Goal: Obtain resource: Download file/media

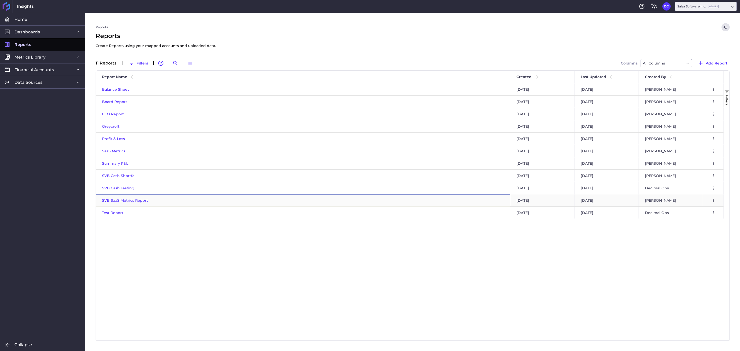
click at [134, 201] on span "SVB SaaS Metrics Report" at bounding box center [125, 200] width 46 height 5
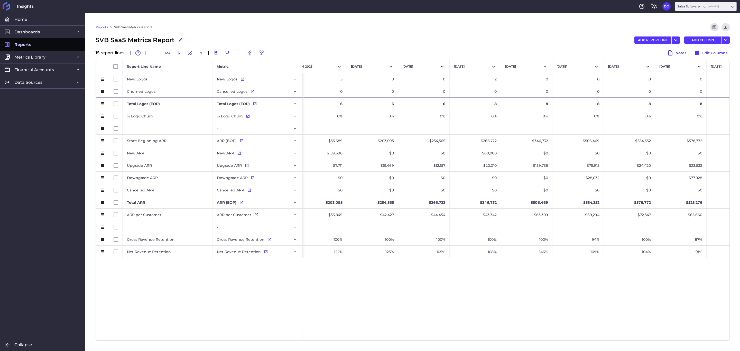
scroll to position [0, 164]
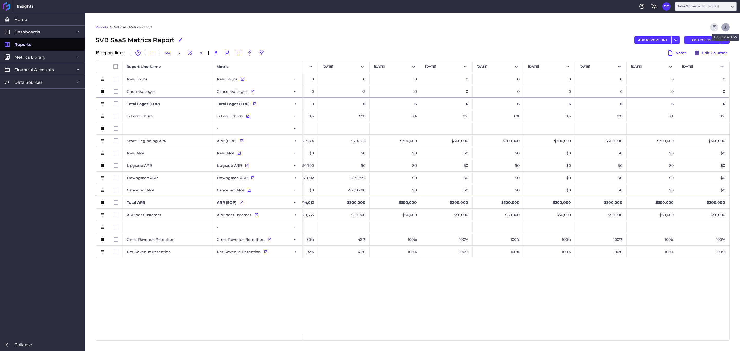
click at [725, 29] on icon "Download" at bounding box center [725, 27] width 3 height 3
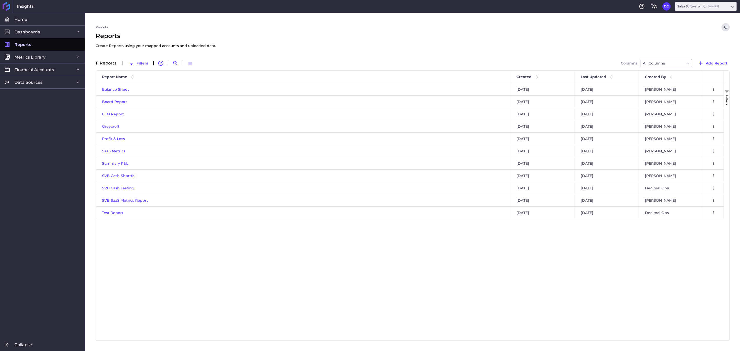
click at [35, 43] on link "Reports" at bounding box center [42, 44] width 85 height 13
click at [29, 82] on span "Data Sources" at bounding box center [28, 82] width 28 height 5
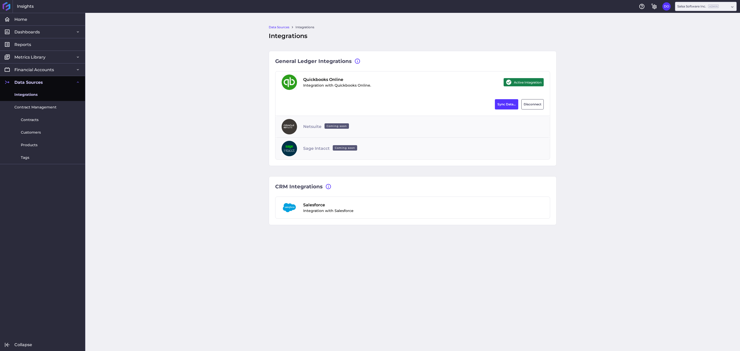
click at [28, 95] on span "Integrations" at bounding box center [25, 94] width 23 height 5
click at [25, 18] on span "Home" at bounding box center [20, 19] width 13 height 5
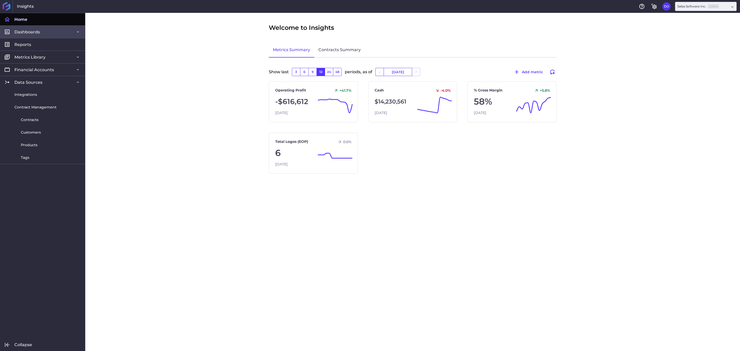
click at [33, 34] on span "Dashboards" at bounding box center [26, 31] width 25 height 5
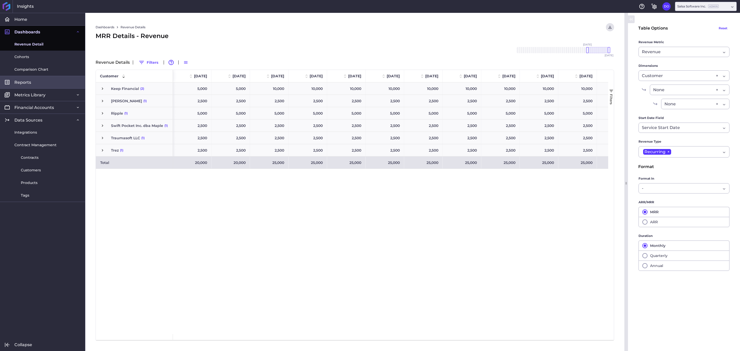
click at [31, 80] on link "Reports" at bounding box center [42, 82] width 85 height 13
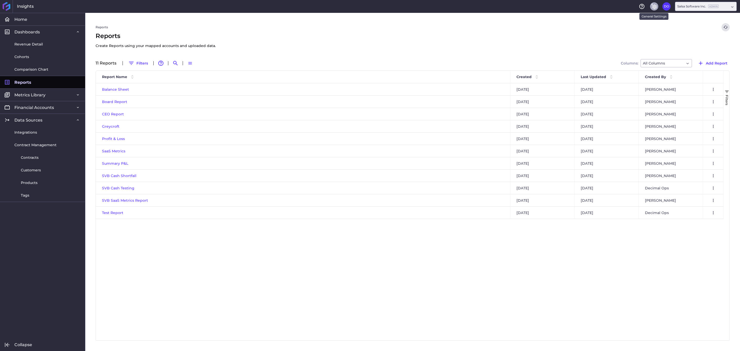
click at [654, 9] on icon "General Settings" at bounding box center [654, 6] width 6 height 6
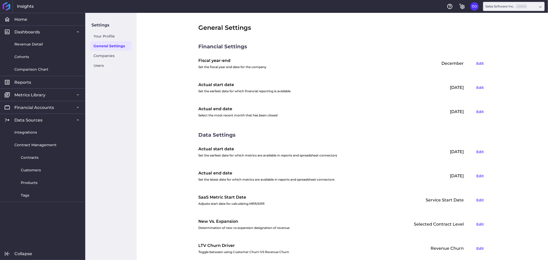
drag, startPoint x: 704, startPoint y: 1, endPoint x: 159, endPoint y: 88, distance: 552.1
click at [159, 88] on div "General Settings Financial Settings Fiscal year-end Set the fiscal year end dat…" at bounding box center [342, 136] width 411 height 247
click at [481, 111] on button "Edit" at bounding box center [480, 112] width 12 height 8
click at [437, 112] on div at bounding box center [436, 111] width 11 height 5
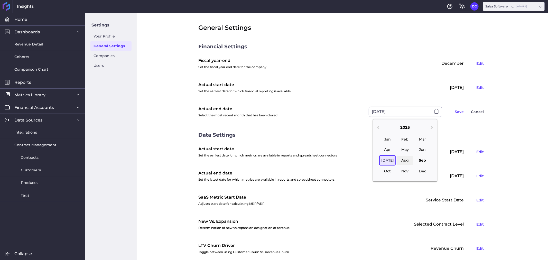
click at [403, 161] on div "Aug" at bounding box center [405, 160] width 16 height 9
type input "[DATE]"
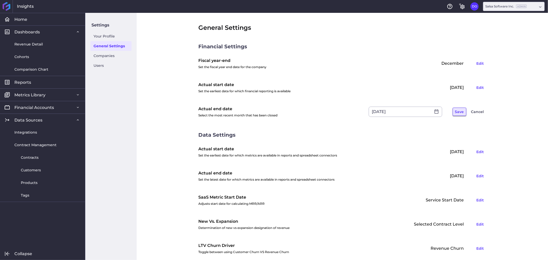
click at [457, 112] on button "Save" at bounding box center [460, 112] width 14 height 8
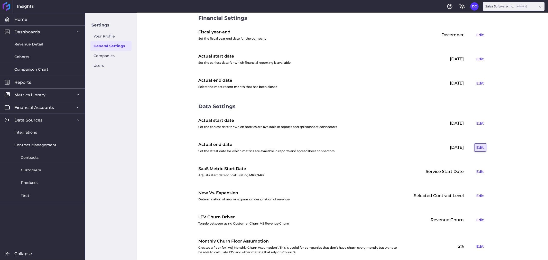
click at [476, 149] on button "Edit" at bounding box center [480, 147] width 12 height 8
click at [434, 147] on icon at bounding box center [436, 147] width 4 height 4
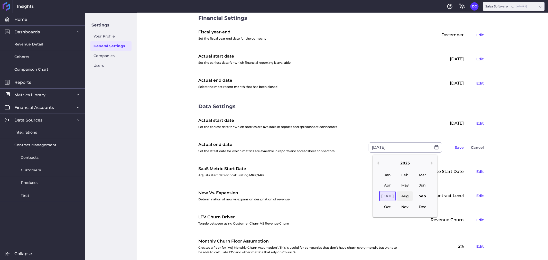
click at [403, 197] on div "Aug" at bounding box center [405, 196] width 16 height 9
type input "[DATE]"
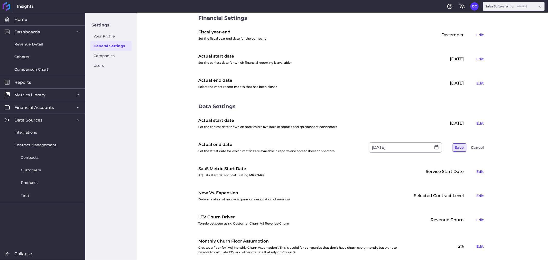
click at [458, 146] on button "Save" at bounding box center [460, 147] width 14 height 8
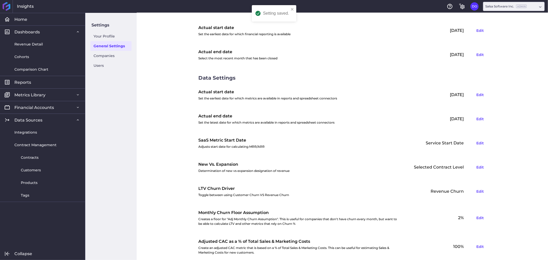
scroll to position [75, 0]
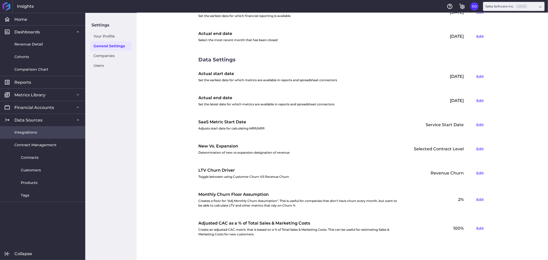
click at [44, 131] on link "Integrations" at bounding box center [42, 132] width 85 height 13
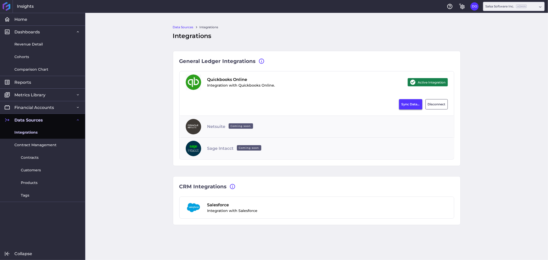
click at [409, 105] on button "Sync Data..." at bounding box center [410, 104] width 23 height 10
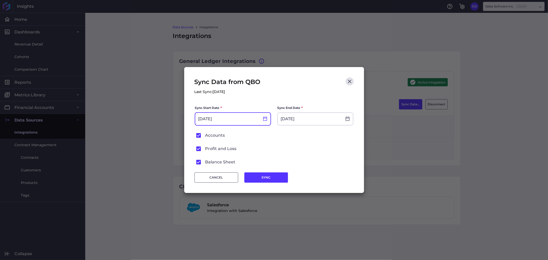
click at [262, 120] on div at bounding box center [265, 118] width 11 height 5
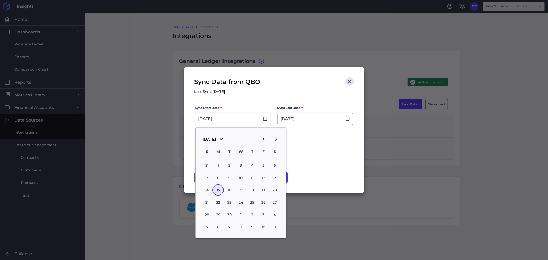
click at [264, 137] on icon "button" at bounding box center [263, 139] width 6 height 6
click at [263, 138] on icon "button" at bounding box center [264, 139] width 2 height 3
click at [276, 139] on icon "button" at bounding box center [276, 139] width 2 height 3
click at [253, 164] on div "31" at bounding box center [251, 165] width 11 height 11
type input "07/31/2025"
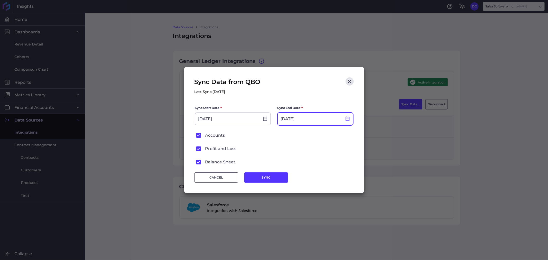
click at [346, 118] on icon at bounding box center [348, 119] width 4 height 4
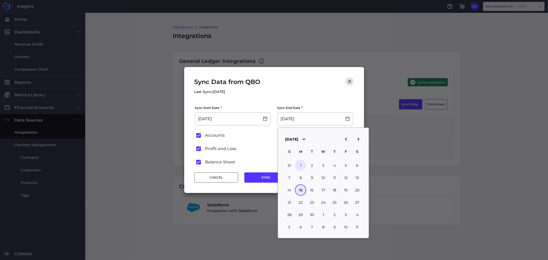
click at [301, 166] on div "1" at bounding box center [300, 165] width 11 height 11
type input "09/01/2025"
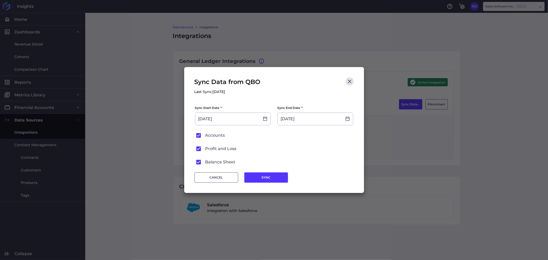
click at [299, 96] on div "Sync Data from QBO Last Sync: 09/15/2025" at bounding box center [273, 91] width 159 height 28
click at [254, 179] on button "SYNC" at bounding box center [266, 177] width 44 height 10
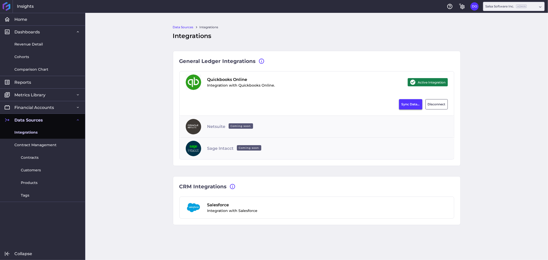
click at [409, 102] on button "Sync Data..." at bounding box center [410, 104] width 23 height 10
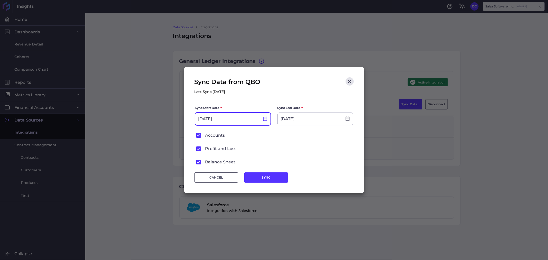
click at [263, 120] on icon at bounding box center [265, 118] width 5 height 5
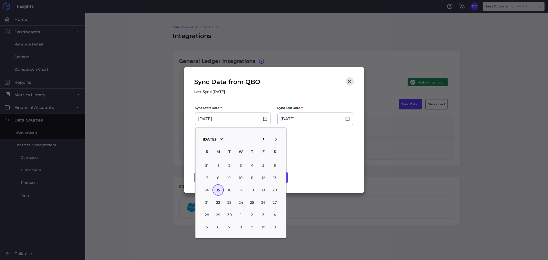
click at [262, 138] on icon "button" at bounding box center [263, 139] width 6 height 6
click at [253, 163] on div "31" at bounding box center [251, 165] width 11 height 11
type input "07/31/2025"
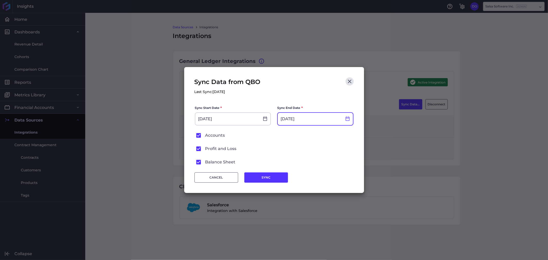
click at [347, 118] on icon at bounding box center [347, 118] width 5 height 5
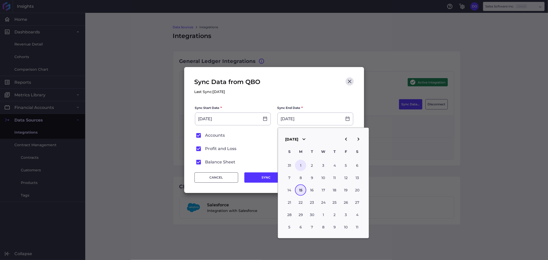
click at [302, 164] on div "1" at bounding box center [300, 165] width 11 height 11
type input "09/01/2025"
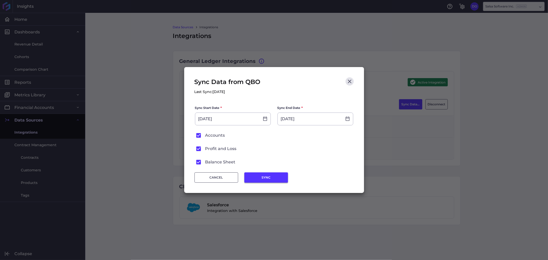
click at [265, 175] on button "SYNC" at bounding box center [266, 177] width 44 height 10
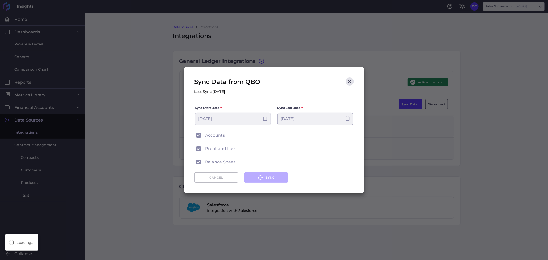
type input "[DATE]"
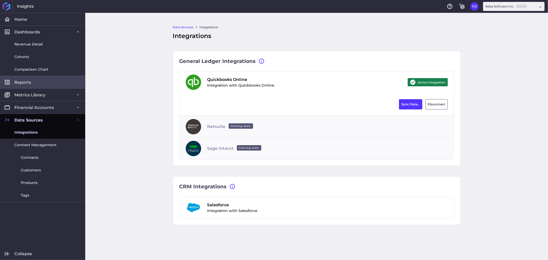
click at [43, 81] on link "Reports" at bounding box center [42, 82] width 85 height 13
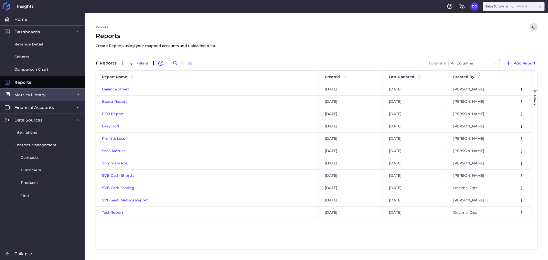
click at [52, 94] on link "Metrics Library" at bounding box center [42, 94] width 85 height 13
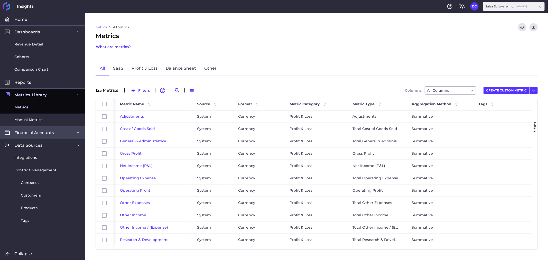
click at [56, 126] on link "Financial Accounts" at bounding box center [42, 132] width 85 height 13
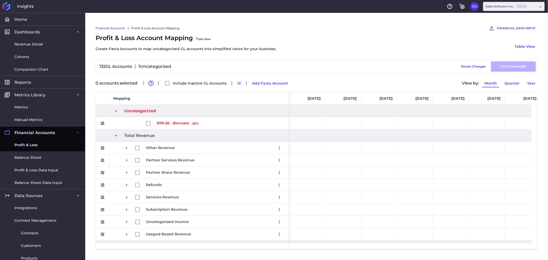
click at [34, 145] on span "Profit & Loss" at bounding box center [25, 144] width 23 height 5
click at [28, 158] on span "Balance Sheet" at bounding box center [27, 157] width 27 height 5
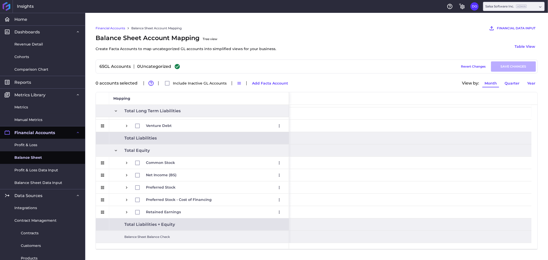
scroll to position [0, 1520]
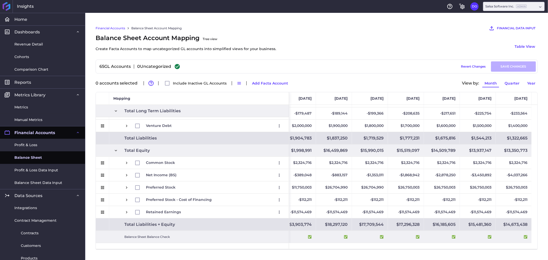
click at [40, 155] on span "Balance Sheet" at bounding box center [27, 157] width 27 height 5
click at [36, 143] on span "Profit & Loss" at bounding box center [25, 144] width 23 height 5
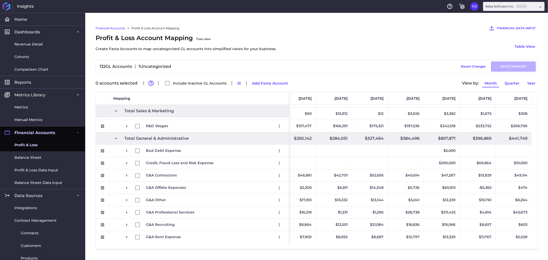
scroll to position [228, 0]
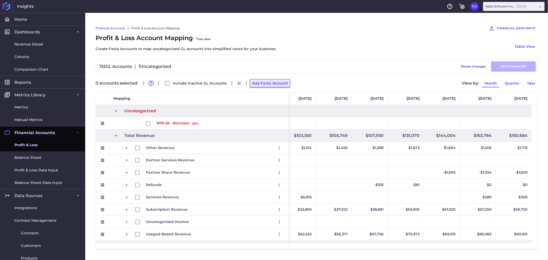
click at [260, 82] on button "Add Facta Account" at bounding box center [270, 83] width 41 height 8
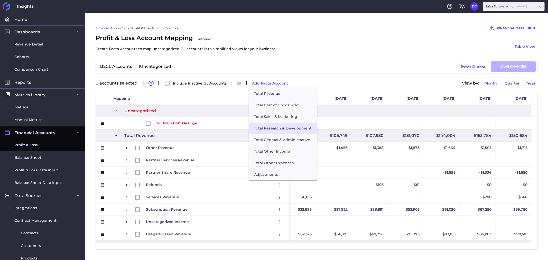
click at [283, 132] on button "Total Research & Development" at bounding box center [283, 129] width 68 height 12
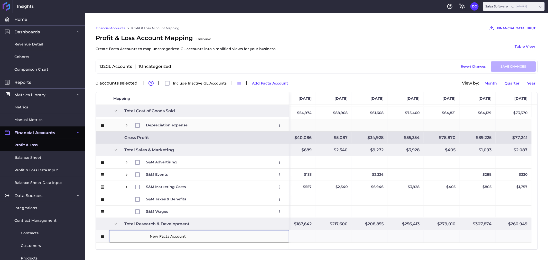
scroll to position [171, 0]
click at [202, 237] on input "New Facta Account" at bounding box center [217, 236] width 136 height 10
drag, startPoint x: 209, startPoint y: 237, endPoint x: 150, endPoint y: 235, distance: 58.6
click at [150, 235] on input "New Facta Account" at bounding box center [217, 236] width 136 height 10
paste input "6110-26 Bonuses"
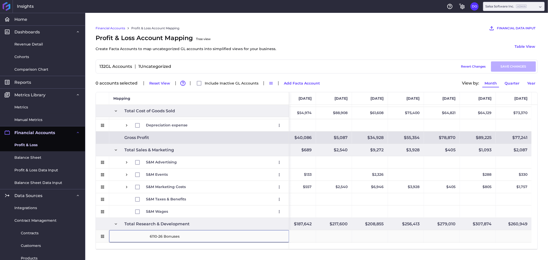
drag, startPoint x: 163, startPoint y: 237, endPoint x: 121, endPoint y: 238, distance: 41.9
click at [123, 238] on div "6110-26 Bonuses" at bounding box center [199, 236] width 180 height 12
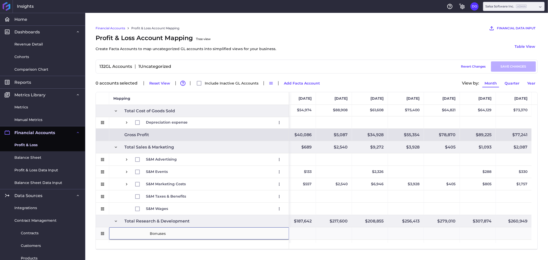
type input "Bonuses"
click at [339, 60] on div "132 GL Accounts 1 Uncategorized Draft Saved Revert Changes SAVE CHANGES" at bounding box center [317, 67] width 442 height 14
click at [89, 239] on div "Financial Accounts Profit & Loss Account Mapping FINANCIAL DATA INPUT AI Assist…" at bounding box center [316, 136] width 463 height 247
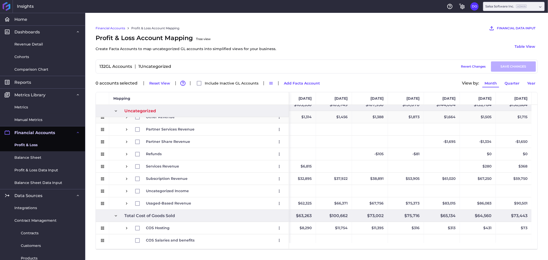
scroll to position [0, 0]
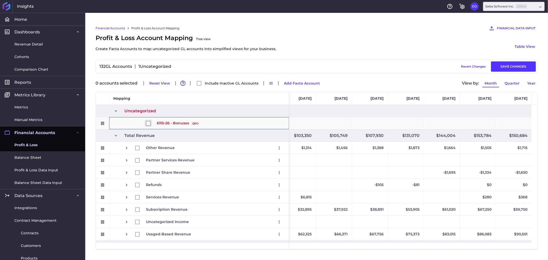
click at [148, 125] on input "Press Space to toggle row selection (unchecked)" at bounding box center [148, 123] width 5 height 5
checkbox input "true"
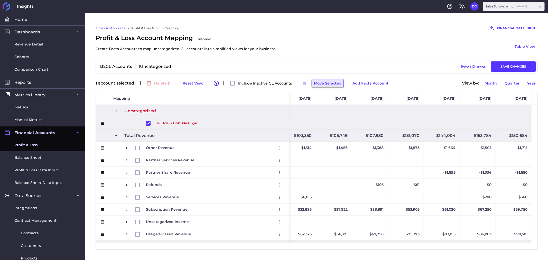
click at [334, 82] on button "Move Selected" at bounding box center [328, 83] width 32 height 8
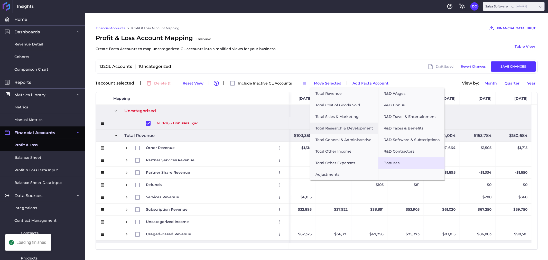
click at [397, 162] on button "Bonuses" at bounding box center [411, 163] width 66 height 12
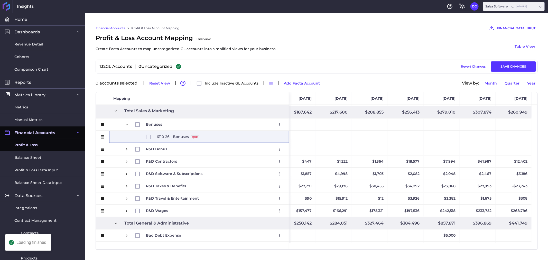
scroll to position [203, 0]
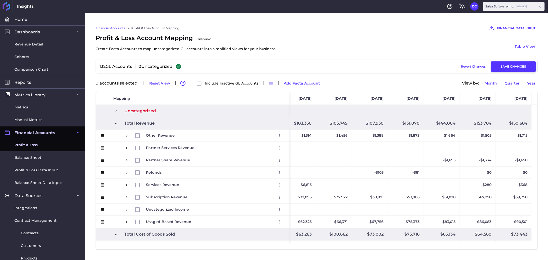
click at [508, 65] on button "SAVE CHANGES" at bounding box center [513, 66] width 45 height 10
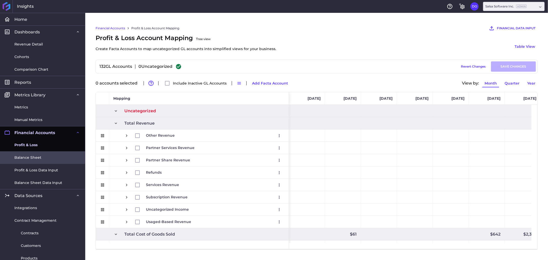
click at [35, 158] on span "Balance Sheet" at bounding box center [27, 157] width 27 height 5
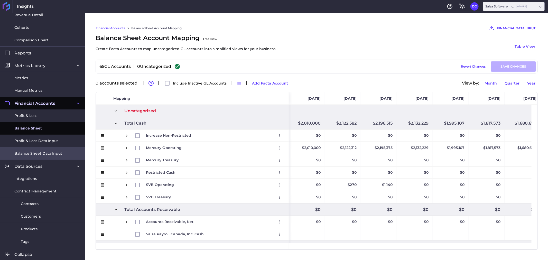
scroll to position [30, 0]
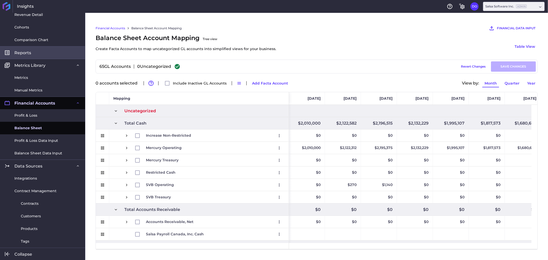
click at [29, 53] on span "Reports" at bounding box center [22, 52] width 17 height 5
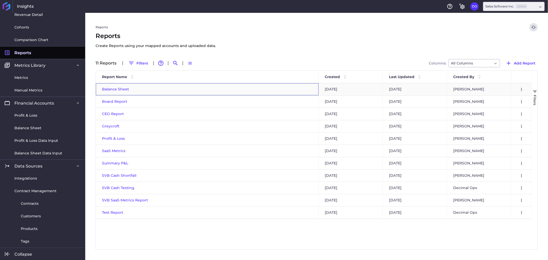
click at [119, 89] on span "Balance Sheet" at bounding box center [115, 89] width 27 height 5
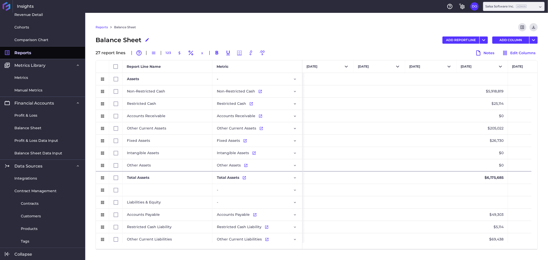
scroll to position [0, 1363]
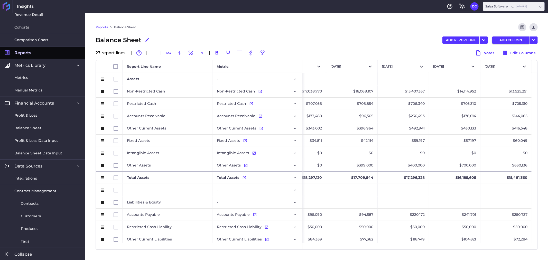
click at [510, 40] on button "ADD COLUMN" at bounding box center [510, 39] width 37 height 7
click at [510, 64] on button "Select" at bounding box center [505, 66] width 51 height 12
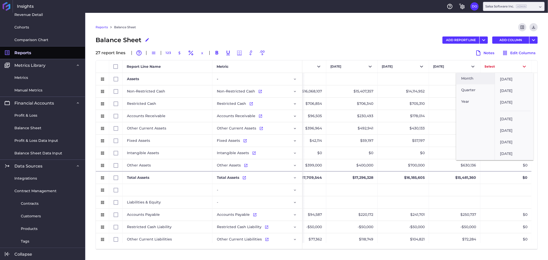
scroll to position [504, 0]
click at [510, 150] on button "[DATE]" at bounding box center [514, 154] width 39 height 12
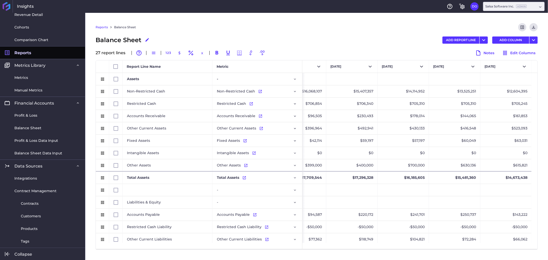
click at [101, 26] on link "Reports" at bounding box center [102, 27] width 12 height 5
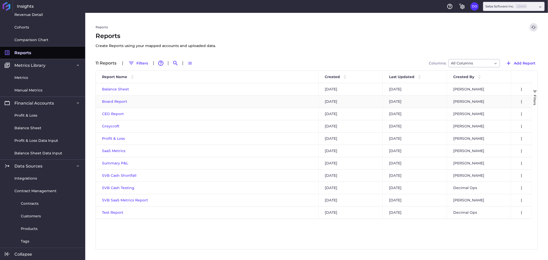
click at [114, 101] on span "Board Report" at bounding box center [114, 101] width 25 height 5
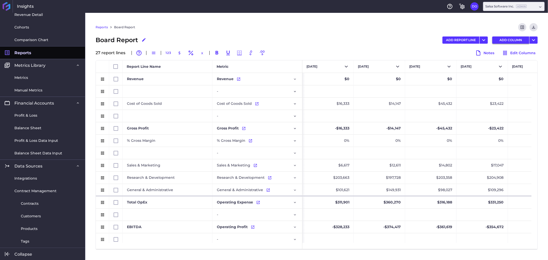
click at [512, 41] on button "ADD COLUMN" at bounding box center [510, 39] width 37 height 7
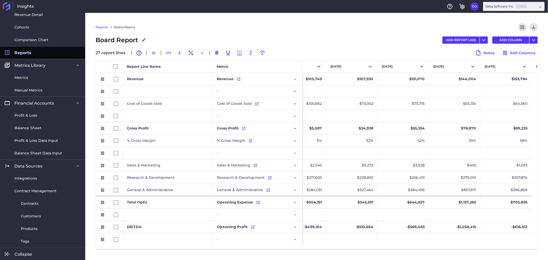
scroll to position [0, 1415]
click at [497, 61] on button "Select" at bounding box center [505, 66] width 51 height 12
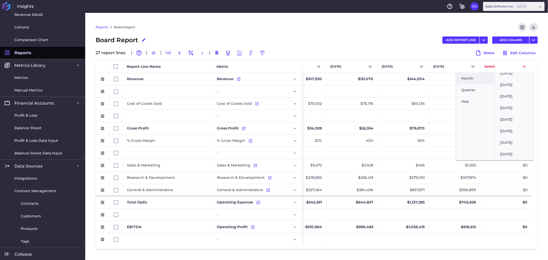
scroll to position [504, 0]
click at [513, 150] on button "[DATE]" at bounding box center [514, 154] width 39 height 12
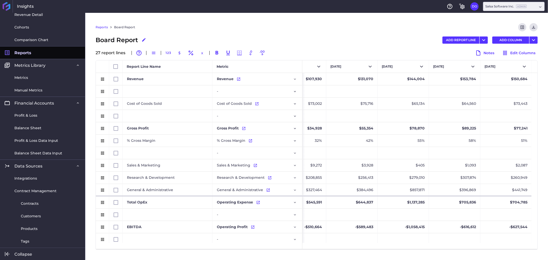
click at [104, 26] on link "Reports" at bounding box center [102, 27] width 12 height 5
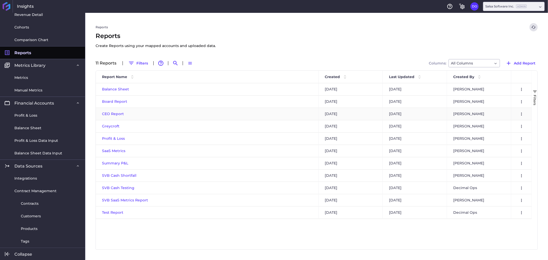
click at [115, 114] on span "CEO Report" at bounding box center [113, 113] width 22 height 5
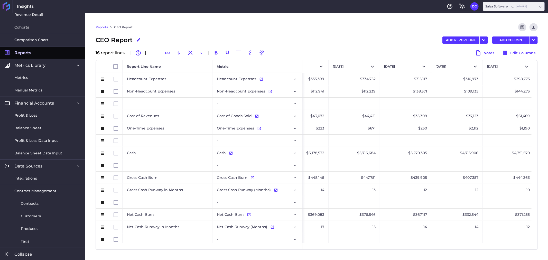
scroll to position [0, 1055]
click at [511, 37] on button "ADD COLUMN" at bounding box center [510, 39] width 37 height 7
click at [501, 66] on button "Select" at bounding box center [505, 66] width 51 height 12
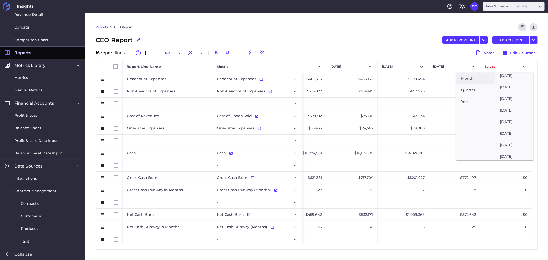
scroll to position [504, 0]
click at [519, 149] on button "[DATE]" at bounding box center [514, 154] width 39 height 12
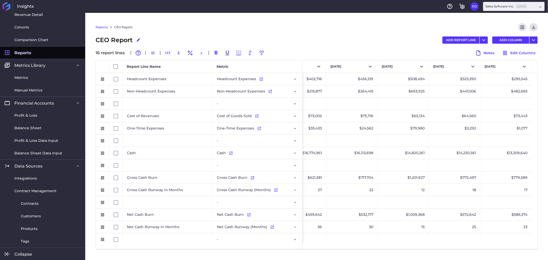
click at [100, 26] on link "Reports" at bounding box center [102, 27] width 12 height 5
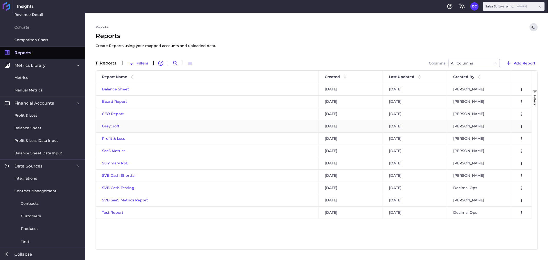
click at [110, 126] on span "Greycroft" at bounding box center [110, 126] width 17 height 5
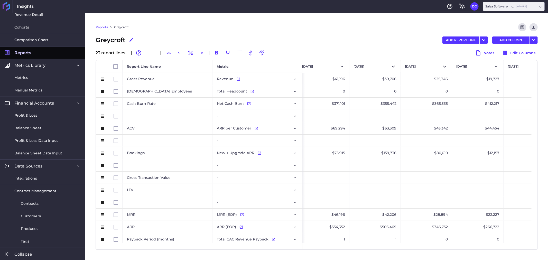
scroll to position [0, 752]
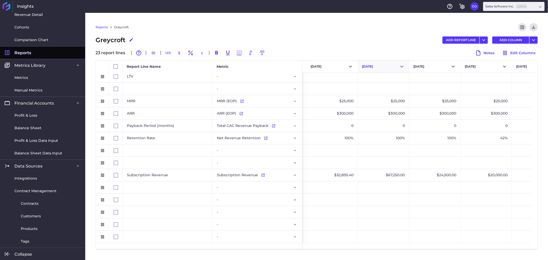
click at [376, 67] on button "[DATE]" at bounding box center [383, 66] width 51 height 12
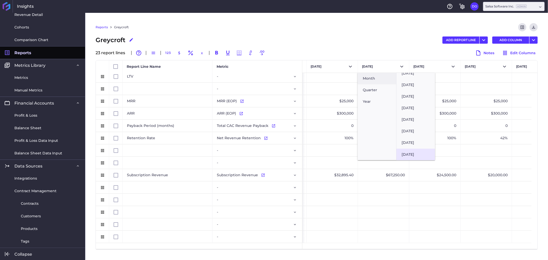
click at [409, 149] on button "[DATE]" at bounding box center [415, 154] width 39 height 12
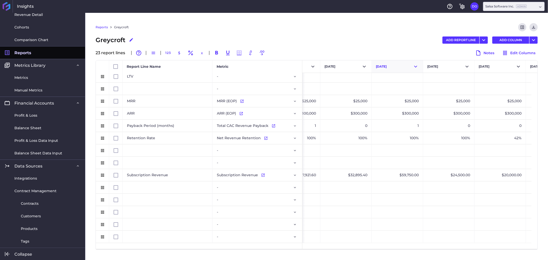
click at [389, 62] on button "[DATE]" at bounding box center [397, 66] width 51 height 12
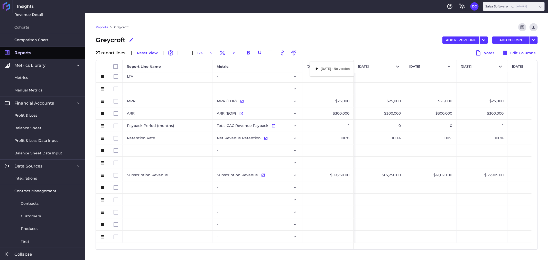
drag, startPoint x: 390, startPoint y: 65, endPoint x: 313, endPoint y: 65, distance: 77.3
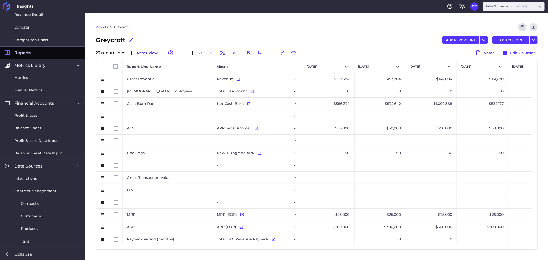
click at [98, 28] on link "Reports" at bounding box center [102, 27] width 12 height 5
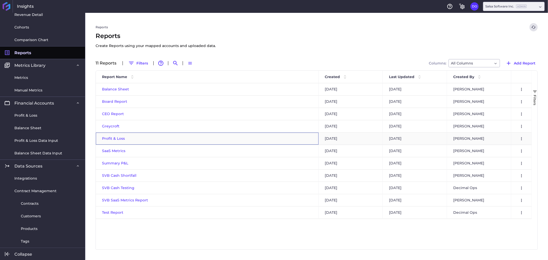
click at [111, 139] on span "Profit & Loss" at bounding box center [113, 138] width 23 height 5
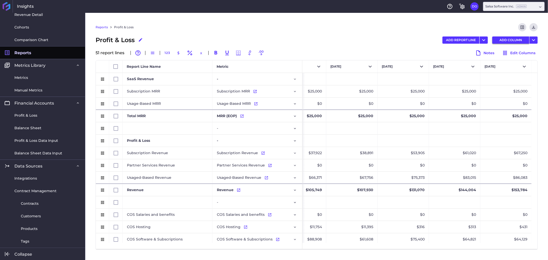
click at [513, 42] on button "ADD COLUMN" at bounding box center [510, 39] width 37 height 7
click at [497, 67] on button "Select" at bounding box center [505, 66] width 51 height 12
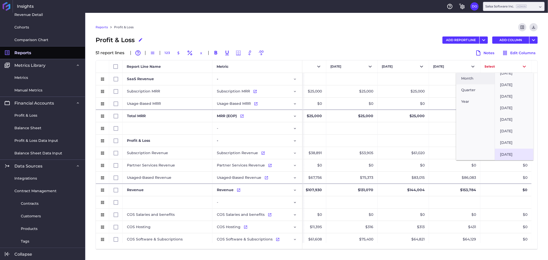
click at [513, 148] on button "[DATE]" at bounding box center [514, 154] width 39 height 12
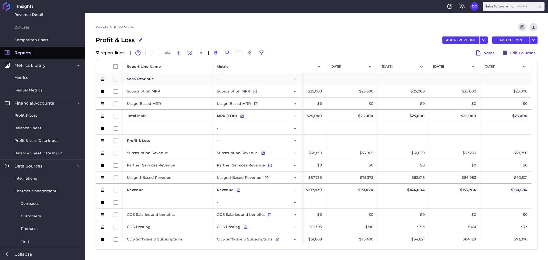
click at [100, 27] on link "Reports" at bounding box center [102, 27] width 12 height 5
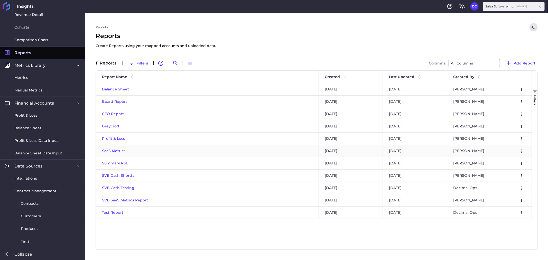
click at [114, 152] on span "SaaS Metrics" at bounding box center [113, 150] width 23 height 5
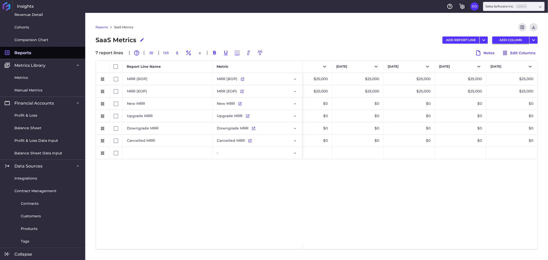
click at [511, 40] on button "ADD COLUMN" at bounding box center [510, 39] width 37 height 7
click at [521, 65] on button "Select" at bounding box center [511, 66] width 51 height 12
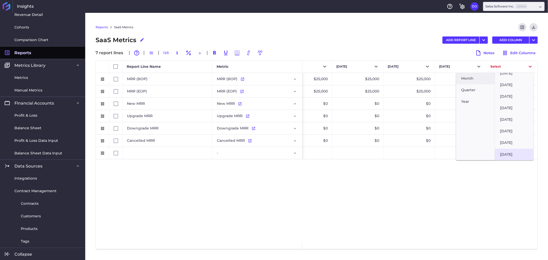
click at [518, 151] on button "[DATE]" at bounding box center [514, 154] width 39 height 12
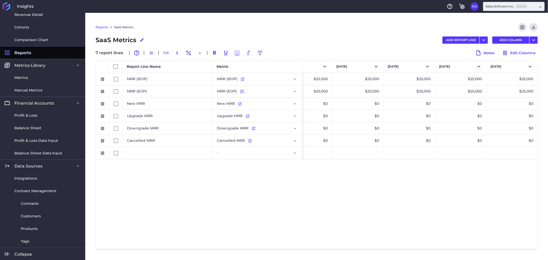
click at [102, 28] on link "Reports" at bounding box center [102, 27] width 12 height 5
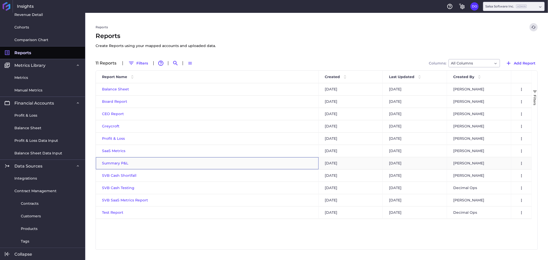
click at [115, 163] on span "Summary P&L" at bounding box center [115, 163] width 26 height 5
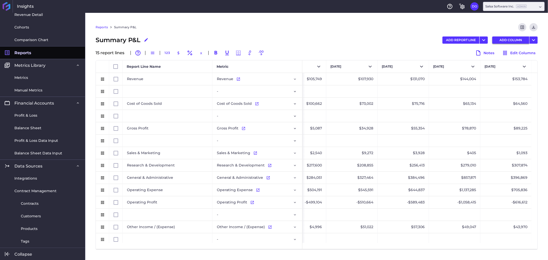
click at [515, 38] on button "ADD COLUMN" at bounding box center [510, 39] width 37 height 7
click at [495, 66] on button "Select" at bounding box center [505, 66] width 51 height 12
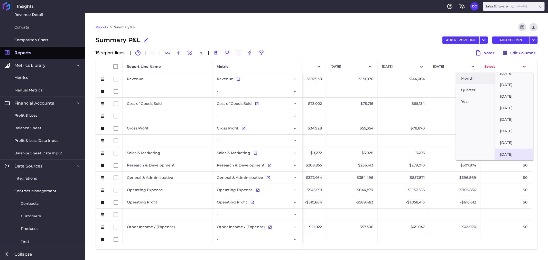
click at [511, 148] on button "[DATE]" at bounding box center [514, 154] width 39 height 12
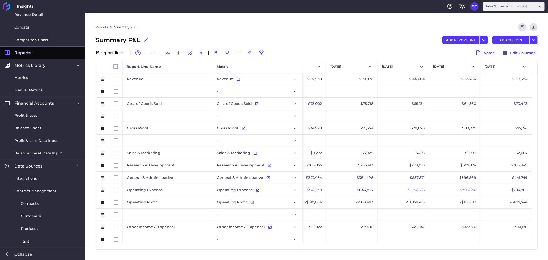
click at [97, 28] on link "Reports" at bounding box center [102, 27] width 12 height 5
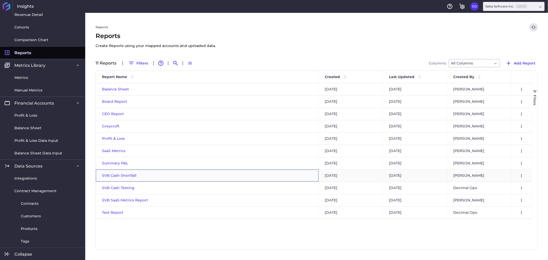
click at [122, 174] on span "SVB Cash Shortfall" at bounding box center [119, 175] width 34 height 5
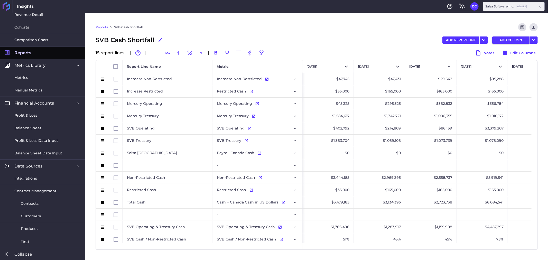
click at [512, 38] on button "ADD COLUMN" at bounding box center [510, 39] width 37 height 7
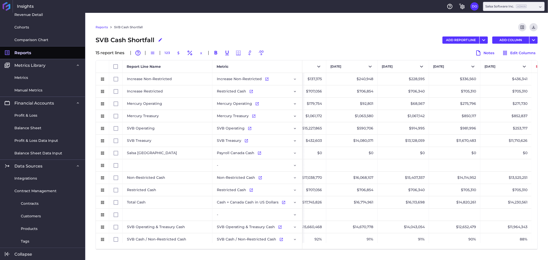
scroll to position [0, 901]
click at [508, 67] on button "Select" at bounding box center [505, 66] width 51 height 12
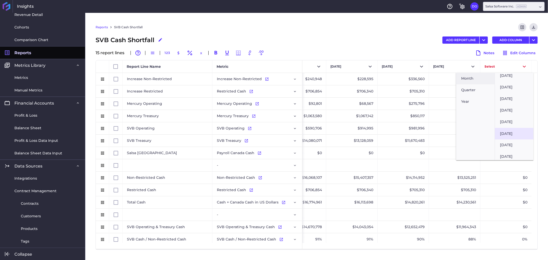
scroll to position [504, 0]
click at [508, 151] on button "[DATE]" at bounding box center [514, 154] width 39 height 12
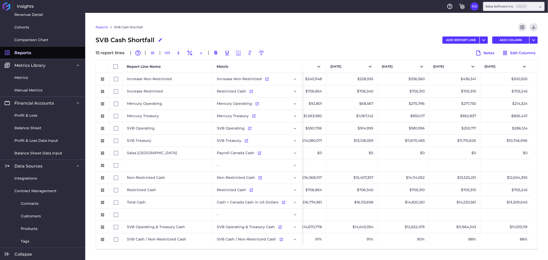
click at [103, 26] on link "Reports" at bounding box center [102, 27] width 12 height 5
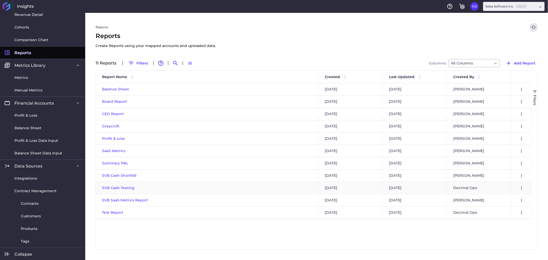
click at [116, 189] on span "SVB Cash Testing" at bounding box center [118, 187] width 32 height 5
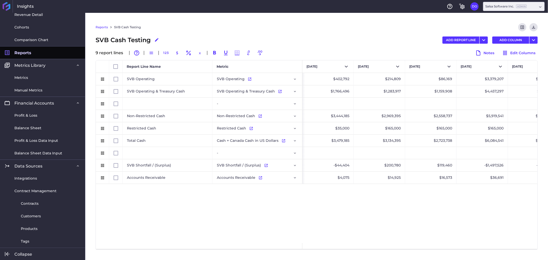
click at [366, 217] on div "$402,792 $214,809 $86,169 $3,379,207 $2,942,457 $628,803 $1,766,496 $1,283,917 …" at bounding box center [419, 158] width 235 height 170
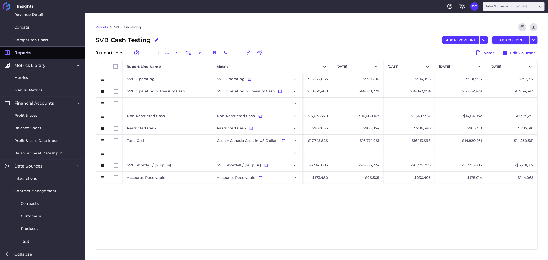
click at [502, 40] on button "ADD COLUMN" at bounding box center [510, 39] width 37 height 7
click at [504, 66] on button "Select" at bounding box center [511, 66] width 51 height 12
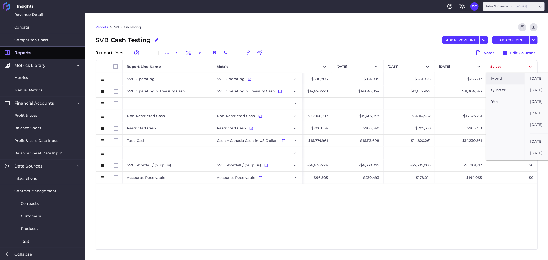
drag, startPoint x: 500, startPoint y: 78, endPoint x: 535, endPoint y: 135, distance: 66.3
click at [535, 135] on div "Month Quarter Year Aug 2021 Sep 2021 Oct 2021 Nov 2021 Dec 2021 Jan 2022 Feb 20…" at bounding box center [524, 116] width 77 height 87
click at [536, 148] on button "[DATE]" at bounding box center [544, 154] width 39 height 12
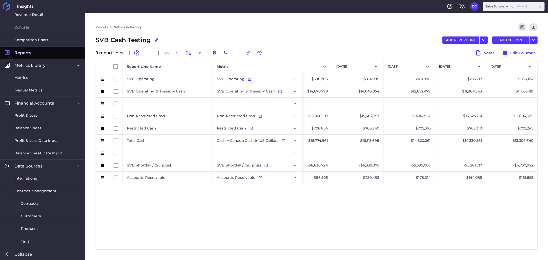
click at [100, 29] on link "Reports" at bounding box center [102, 27] width 12 height 5
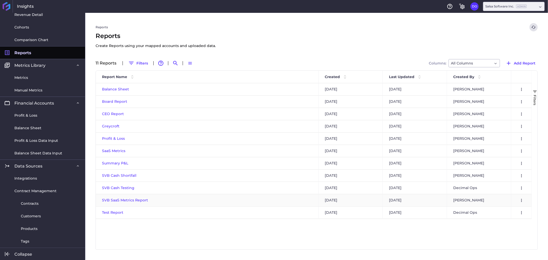
click at [126, 200] on span "SVB SaaS Metrics Report" at bounding box center [125, 200] width 46 height 5
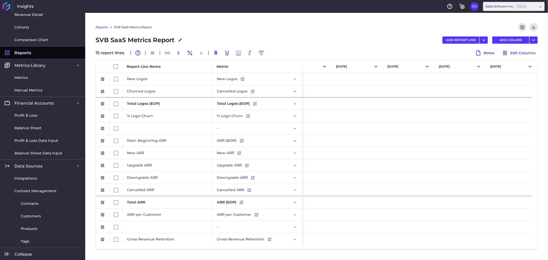
scroll to position [0, 952]
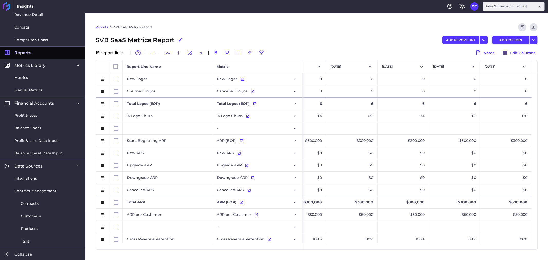
click at [509, 38] on button "ADD COLUMN" at bounding box center [510, 39] width 37 height 7
click at [494, 68] on span "Select" at bounding box center [490, 66] width 10 height 4
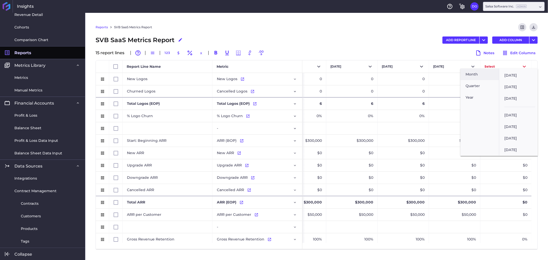
scroll to position [504, 0]
click at [518, 144] on button "[DATE]" at bounding box center [518, 150] width 39 height 12
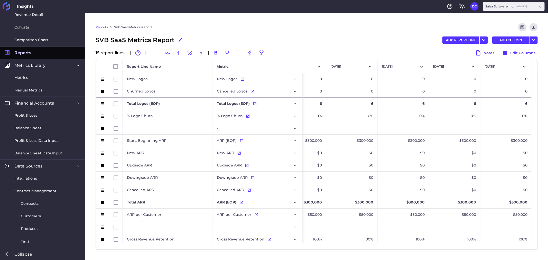
click at [101, 27] on link "Reports" at bounding box center [102, 27] width 12 height 5
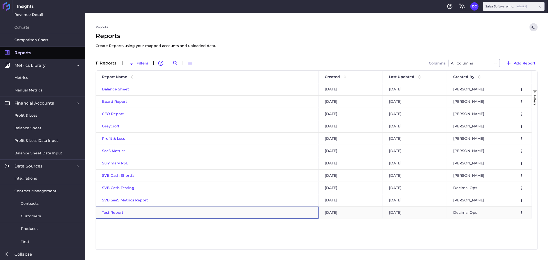
click at [111, 212] on span "Test Report" at bounding box center [112, 212] width 21 height 5
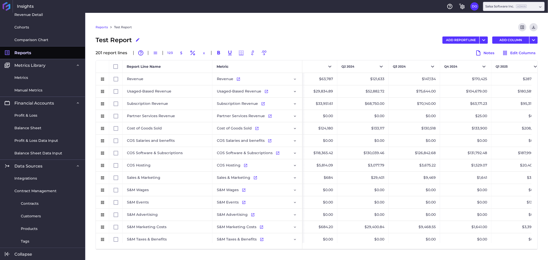
scroll to position [0, 3011]
click at [513, 42] on button "ADD COLUMN" at bounding box center [510, 39] width 37 height 7
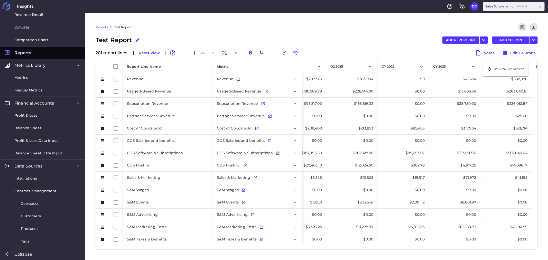
drag, startPoint x: 489, startPoint y: 68, endPoint x: 486, endPoint y: 65, distance: 4.2
click at [499, 65] on button "Select" at bounding box center [505, 66] width 51 height 12
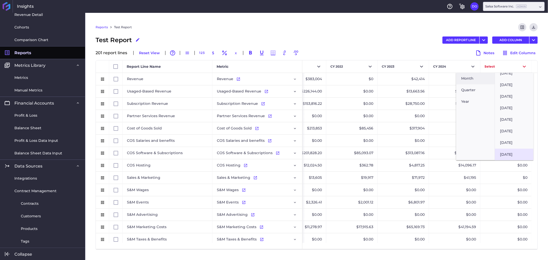
click at [512, 150] on button "[DATE]" at bounding box center [514, 154] width 39 height 12
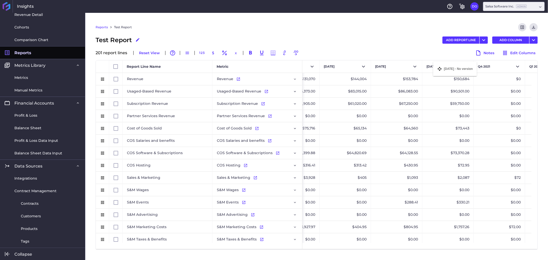
drag, startPoint x: 494, startPoint y: 68, endPoint x: 436, endPoint y: 65, distance: 57.9
click at [376, 40] on div "Test Report Edit Report Name ADD REPORT LINE Add Report Line Add Multiple Repor…" at bounding box center [317, 39] width 442 height 9
click at [379, 41] on div "Test Report Edit Report Name ADD REPORT LINE Add Report Line Add Multiple Repor…" at bounding box center [317, 39] width 442 height 9
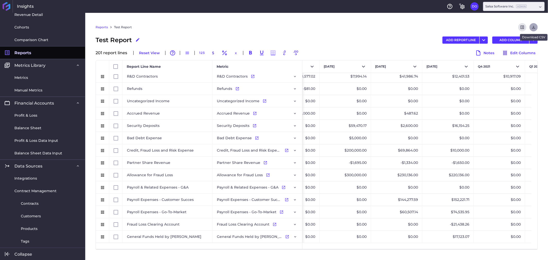
click at [533, 27] on icon "Download" at bounding box center [533, 27] width 5 height 5
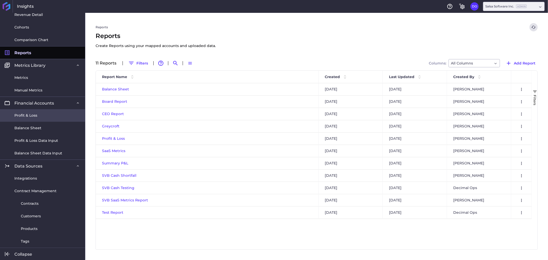
click at [35, 118] on link "Profit & Loss" at bounding box center [42, 115] width 85 height 13
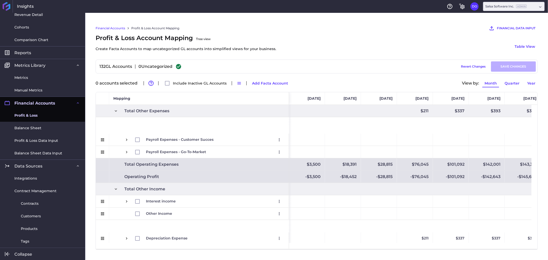
scroll to position [676, 0]
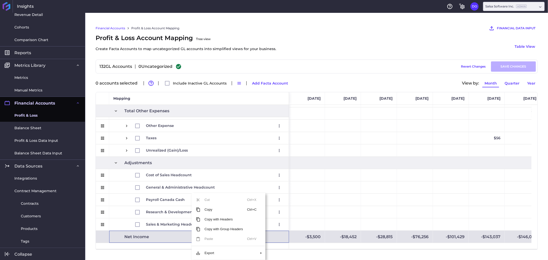
click at [358, 254] on div "Financial Accounts Profit & Loss Account Mapping FINANCIAL DATA INPUT AI Assist…" at bounding box center [316, 136] width 463 height 247
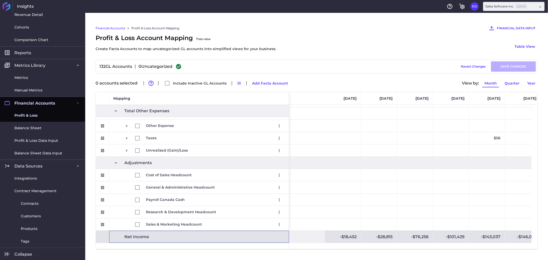
scroll to position [0, 1520]
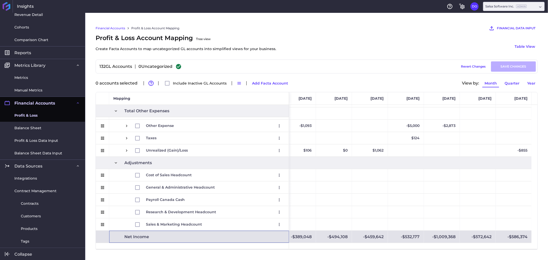
drag, startPoint x: 191, startPoint y: 245, endPoint x: 171, endPoint y: 236, distance: 21.8
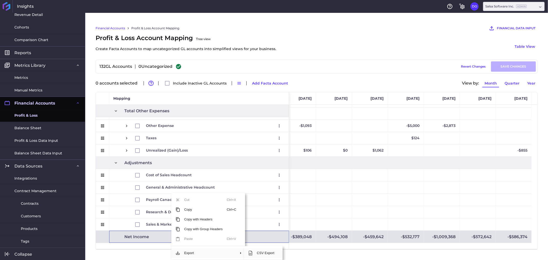
click at [270, 254] on span "CSV Export" at bounding box center [266, 253] width 26 height 10
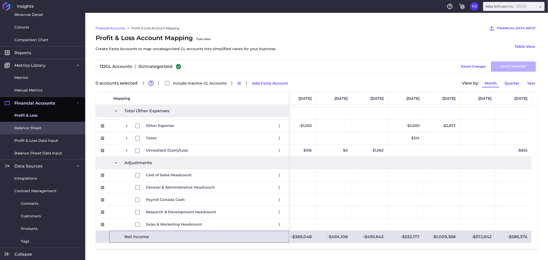
click at [39, 125] on span "Balance Sheet" at bounding box center [27, 127] width 27 height 5
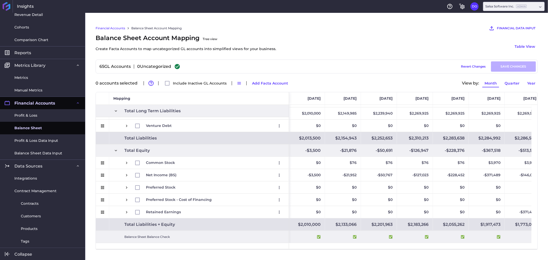
scroll to position [417, 0]
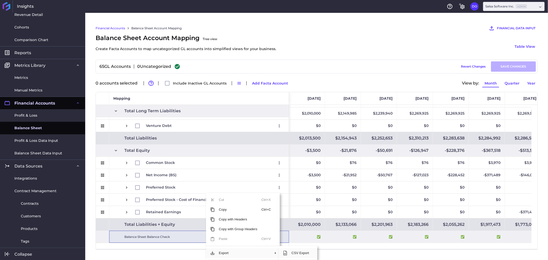
click at [291, 255] on span "CSV Export" at bounding box center [300, 253] width 26 height 10
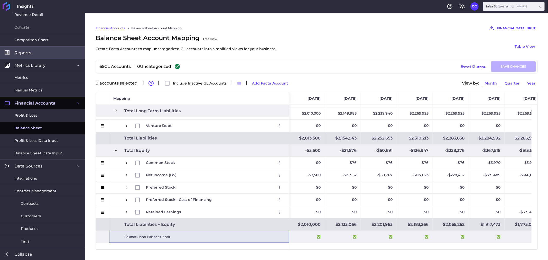
click at [25, 54] on span "Reports" at bounding box center [22, 52] width 17 height 5
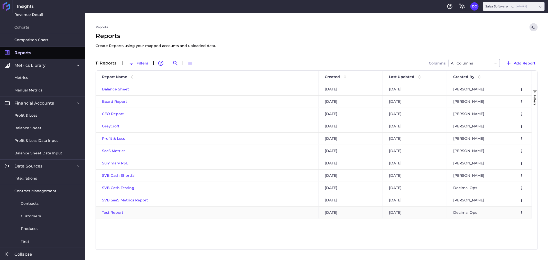
click at [112, 211] on span "Test Report" at bounding box center [112, 212] width 21 height 5
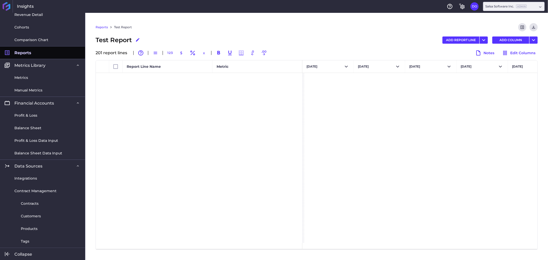
scroll to position [2287, 0]
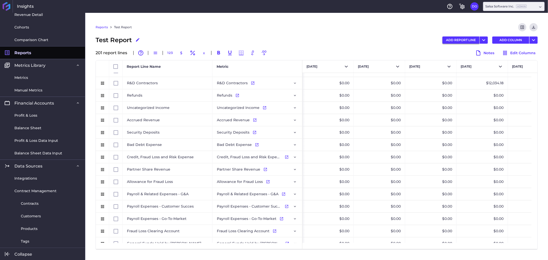
click at [463, 39] on button "ADD REPORT LINE" at bounding box center [460, 39] width 37 height 7
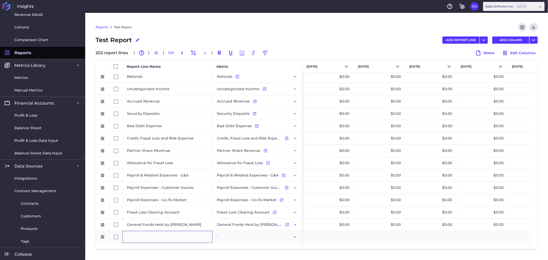
click at [155, 238] on div "Press SPACE to select this row." at bounding box center [168, 237] width 90 height 12
click at [150, 238] on div "Press SPACE to select this row." at bounding box center [168, 237] width 90 height 12
type input "Bonuses"
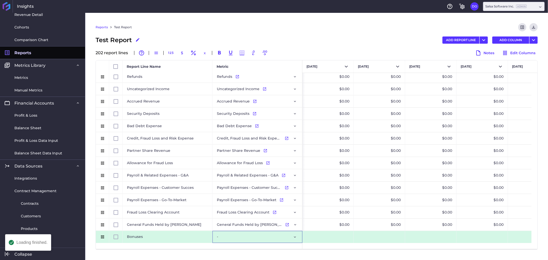
click at [243, 237] on div "-" at bounding box center [257, 237] width 81 height 12
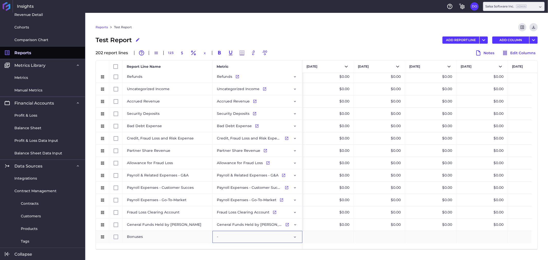
click at [289, 237] on div "-" at bounding box center [257, 237] width 81 height 12
click at [295, 237] on icon "Press SPACE to select this row." at bounding box center [295, 237] width 4 height 4
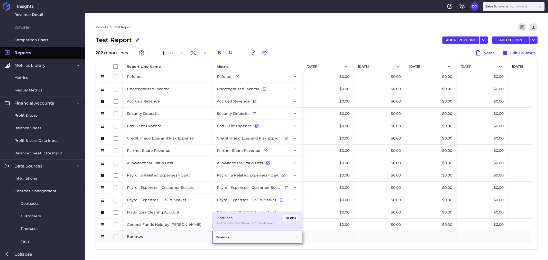
type input "Bonuses"
click at [247, 217] on div "Bonuses Account" at bounding box center [257, 218] width 81 height 6
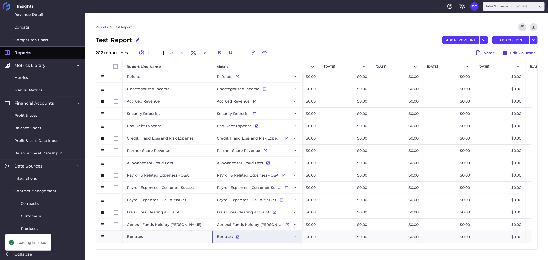
scroll to position [0, 2055]
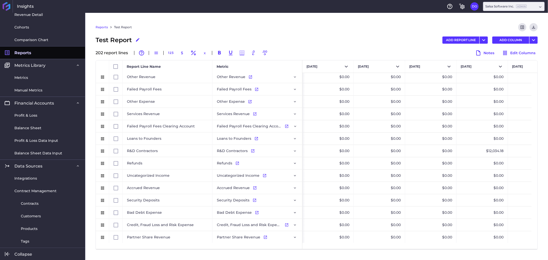
click at [320, 27] on div "Reports Test Report Preview Report Download CSV" at bounding box center [317, 29] width 442 height 12
click at [533, 27] on icon "Download" at bounding box center [533, 27] width 5 height 5
